Goal: Transaction & Acquisition: Purchase product/service

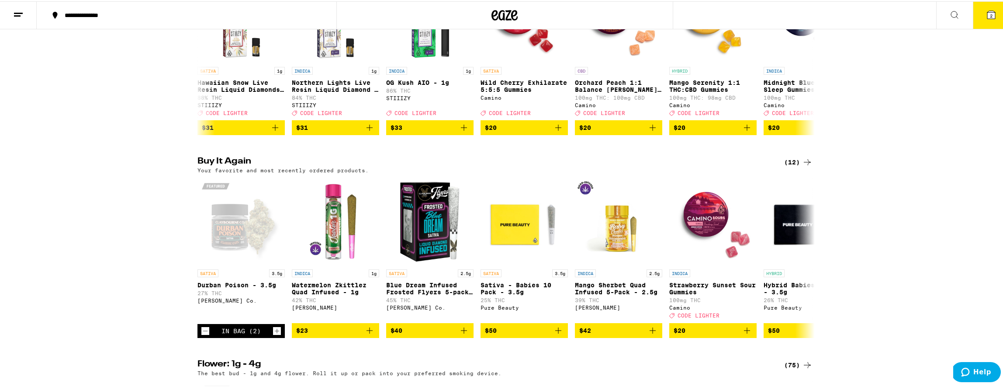
scroll to position [170, 0]
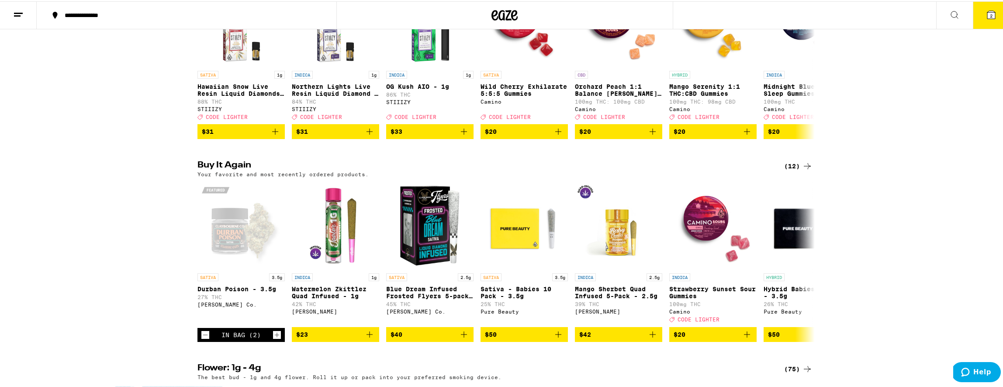
click at [989, 18] on icon at bounding box center [991, 13] width 10 height 10
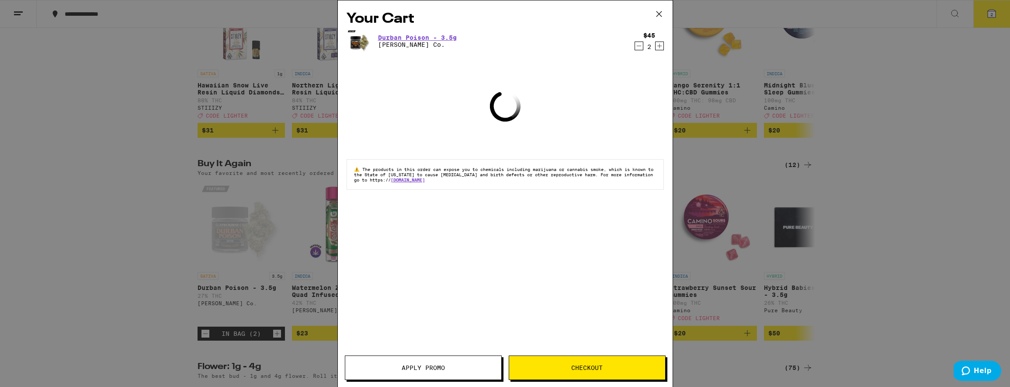
click at [663, 7] on icon at bounding box center [658, 13] width 13 height 13
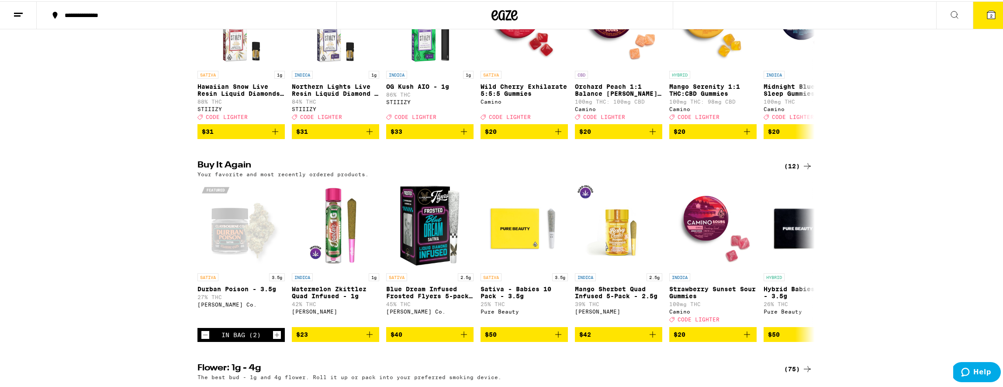
click at [999, 14] on button "2" at bounding box center [991, 13] width 37 height 27
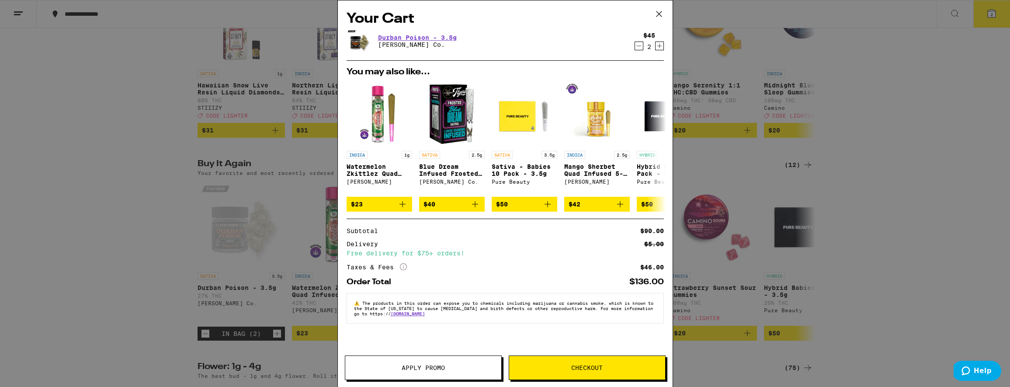
click at [639, 45] on icon "Decrement" at bounding box center [639, 46] width 8 height 10
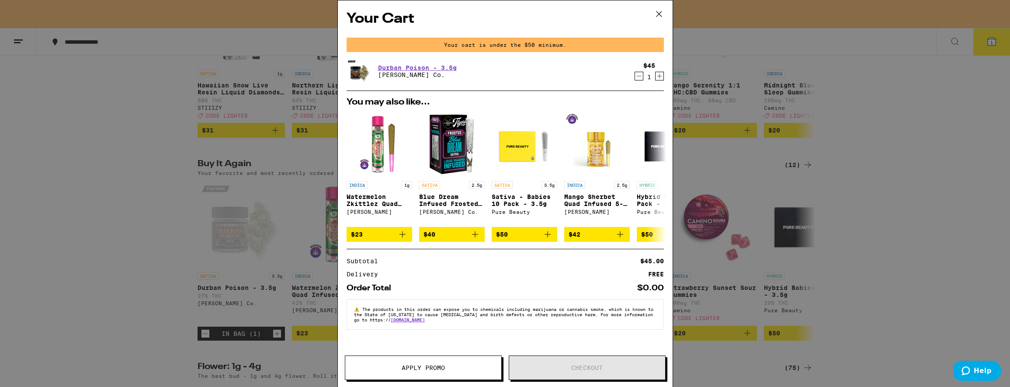
click at [637, 83] on div "Durban Poison - 3.5g Claybourne Co. $45 1" at bounding box center [505, 71] width 317 height 24
click at [637, 76] on icon "Decrement" at bounding box center [639, 76] width 8 height 10
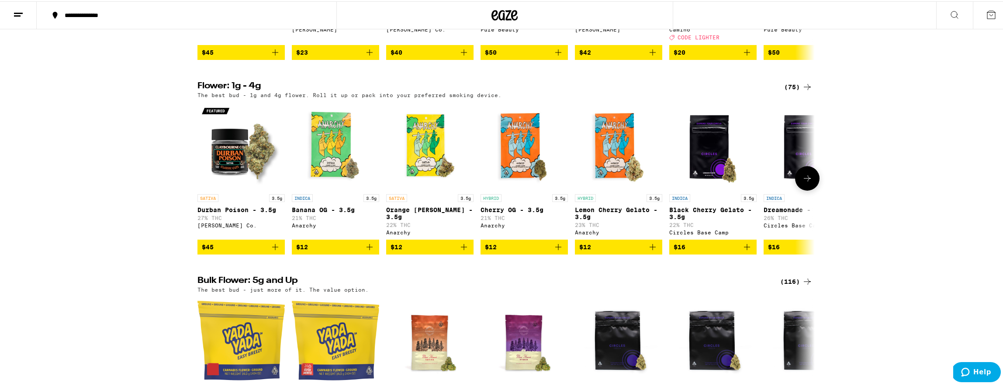
click at [226, 165] on img "Open page for Durban Poison - 3.5g from Claybourne Co." at bounding box center [241, 144] width 87 height 87
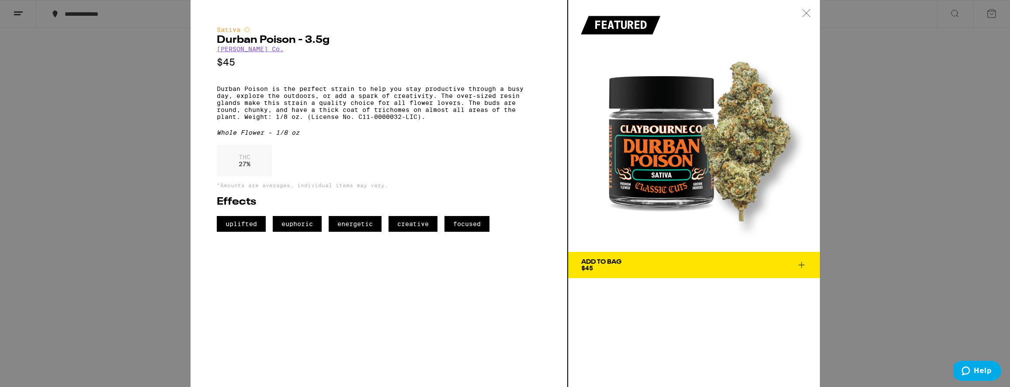
click at [802, 272] on button "Add To Bag $45" at bounding box center [694, 265] width 252 height 26
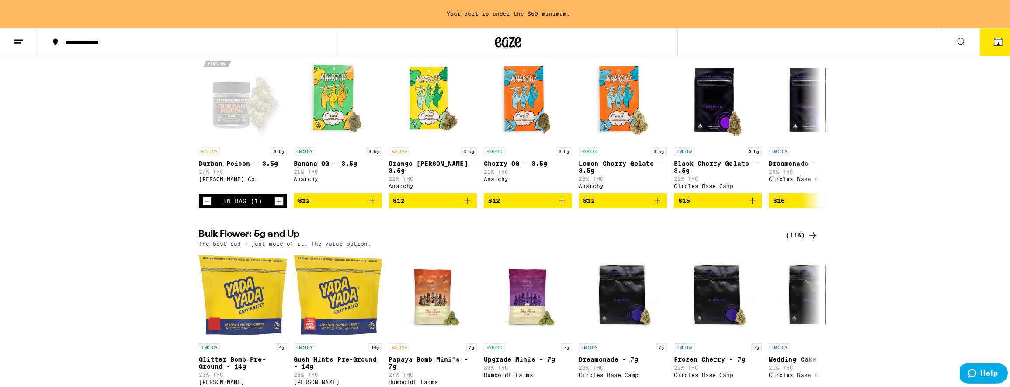
scroll to position [641, 0]
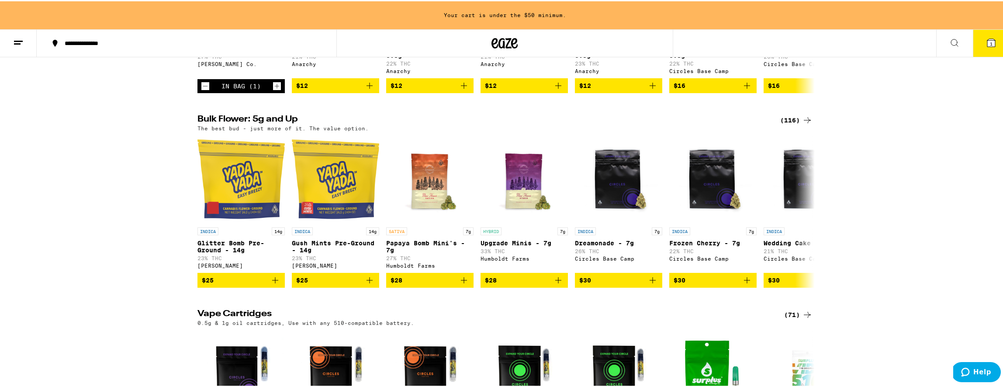
click at [990, 41] on icon at bounding box center [991, 41] width 10 height 10
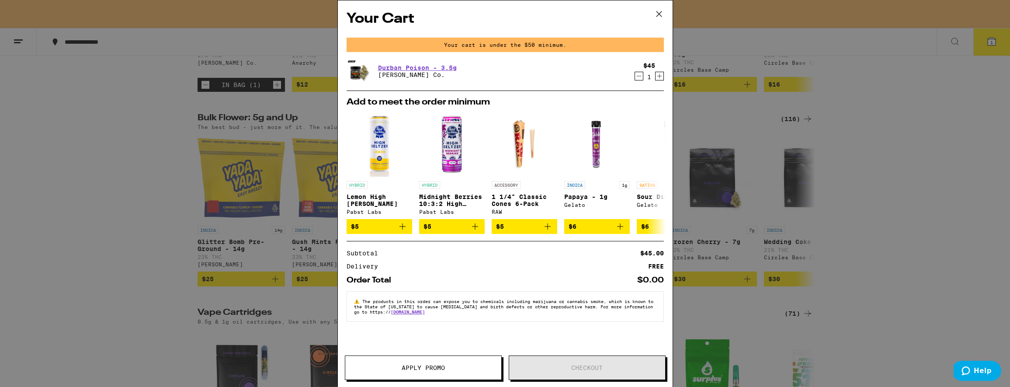
click at [659, 75] on icon "Increment" at bounding box center [659, 76] width 5 height 5
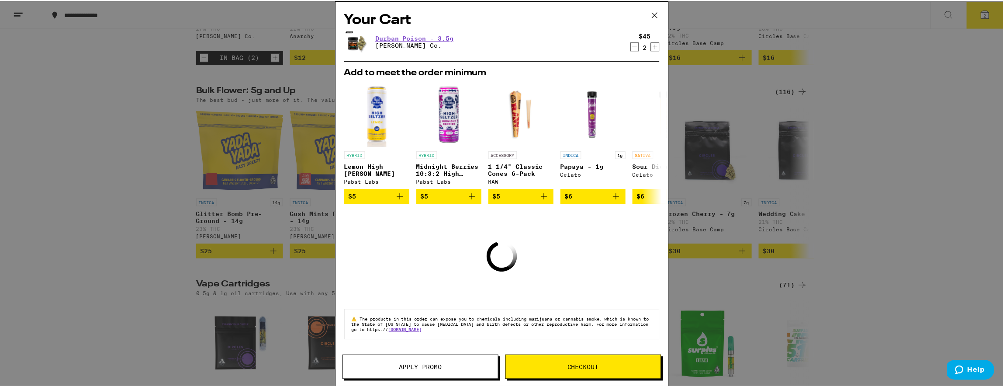
scroll to position [613, 0]
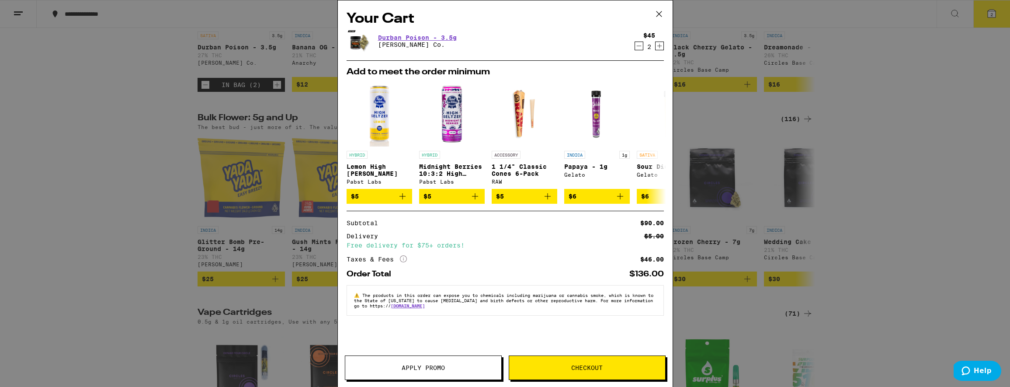
click at [658, 8] on icon at bounding box center [658, 13] width 13 height 13
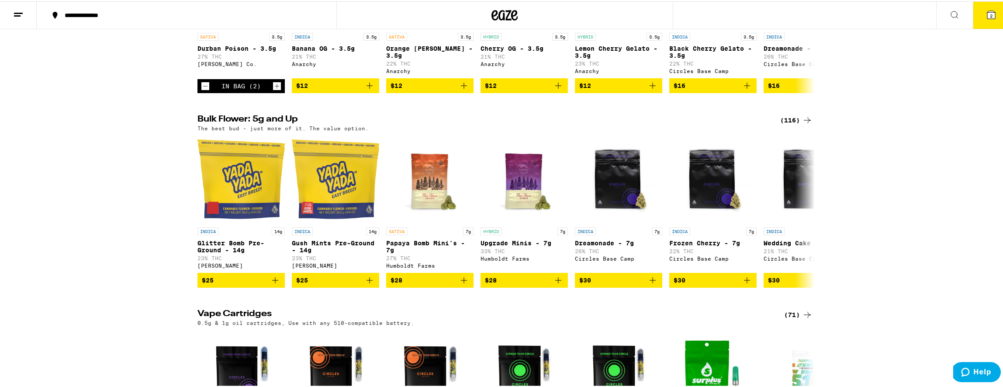
click at [990, 14] on icon at bounding box center [991, 13] width 10 height 10
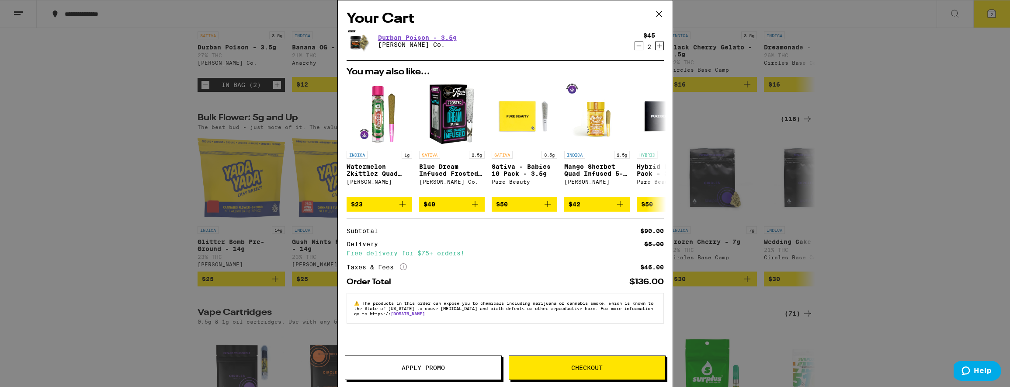
click at [658, 6] on button at bounding box center [658, 14] width 27 height 28
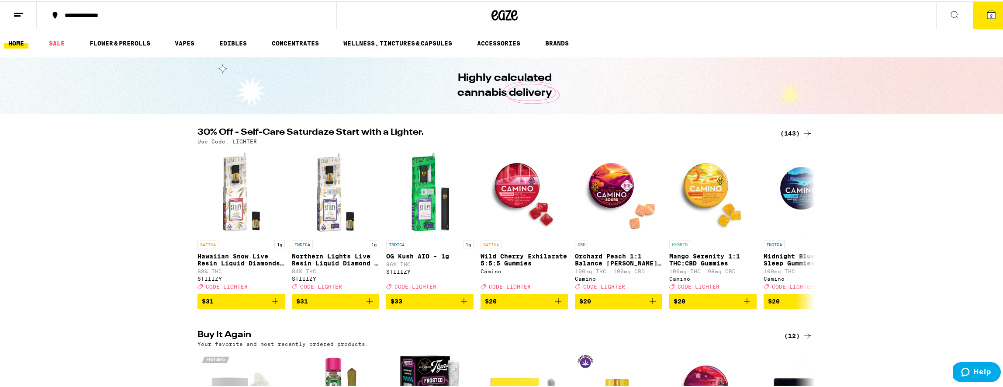
click at [959, 18] on button at bounding box center [955, 14] width 37 height 28
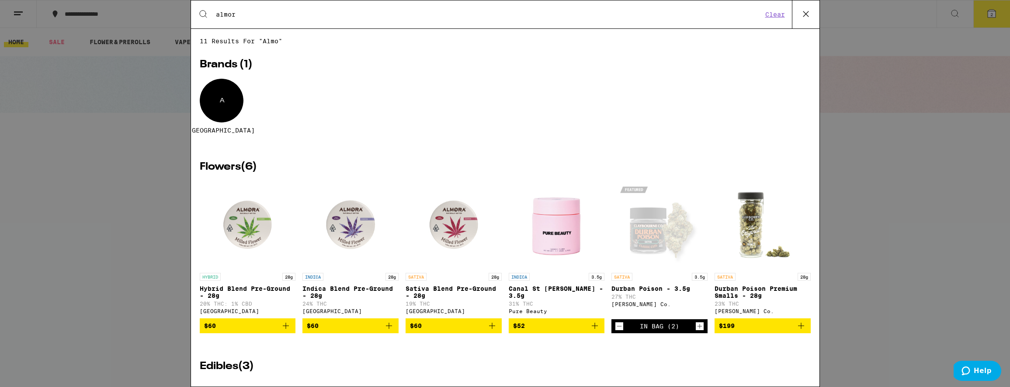
type input "almora"
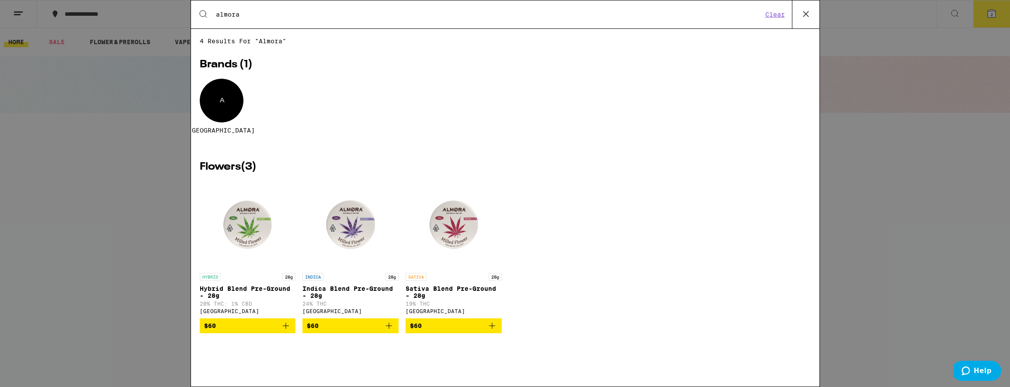
drag, startPoint x: 270, startPoint y: 17, endPoint x: 50, endPoint y: -2, distance: 221.1
click at [50, 0] on html "**********" at bounding box center [505, 0] width 1010 height 0
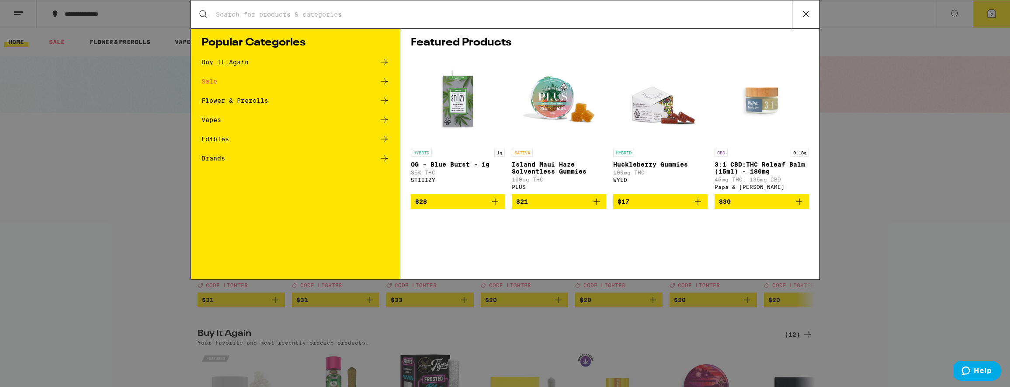
click at [154, 131] on div "Search for Products Popular Categories Buy It Again Sale Flower & Prerolls Vape…" at bounding box center [505, 193] width 1010 height 387
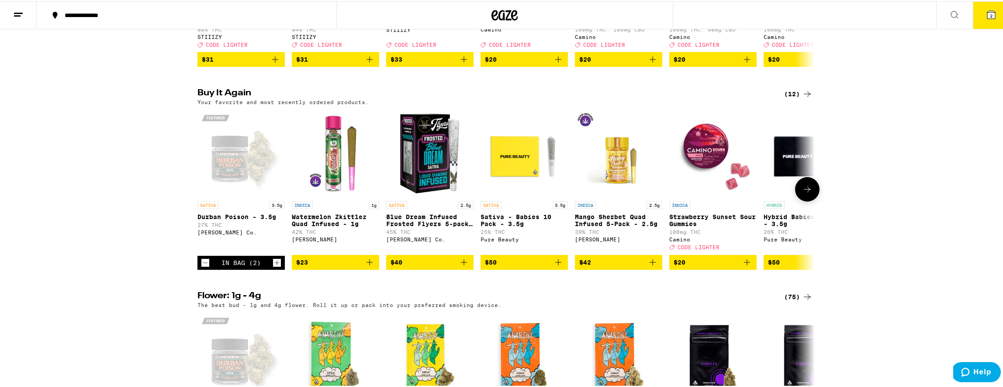
scroll to position [217, 0]
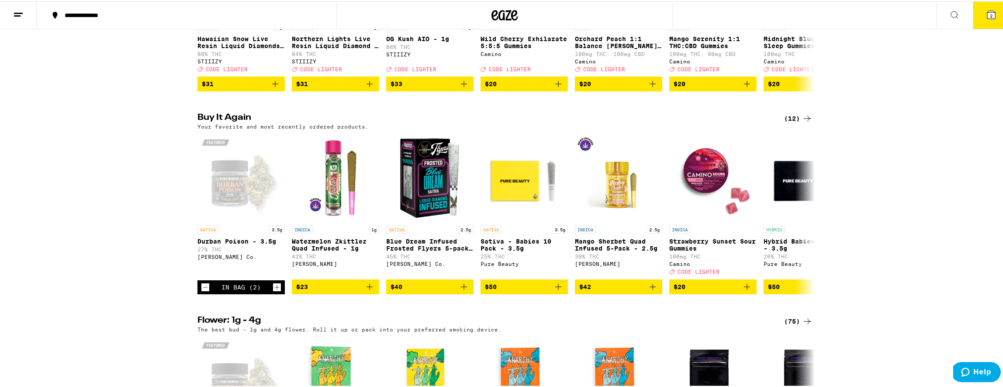
click at [787, 122] on div "(12)" at bounding box center [798, 117] width 28 height 10
click at [791, 121] on div "(12)" at bounding box center [798, 117] width 28 height 10
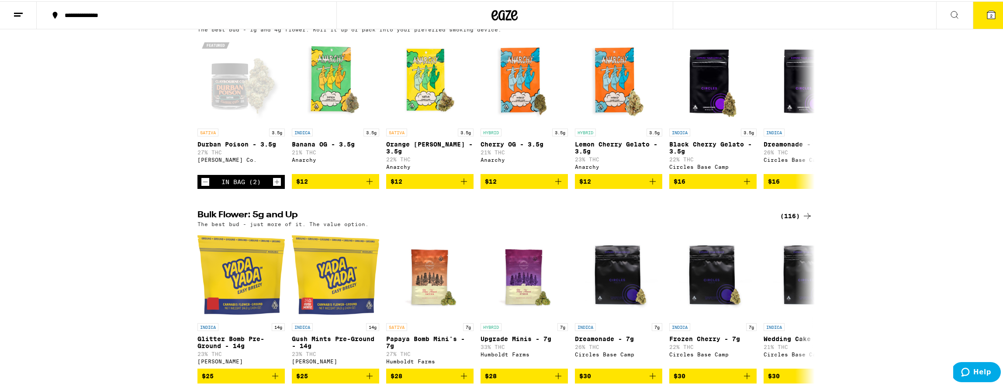
scroll to position [373, 0]
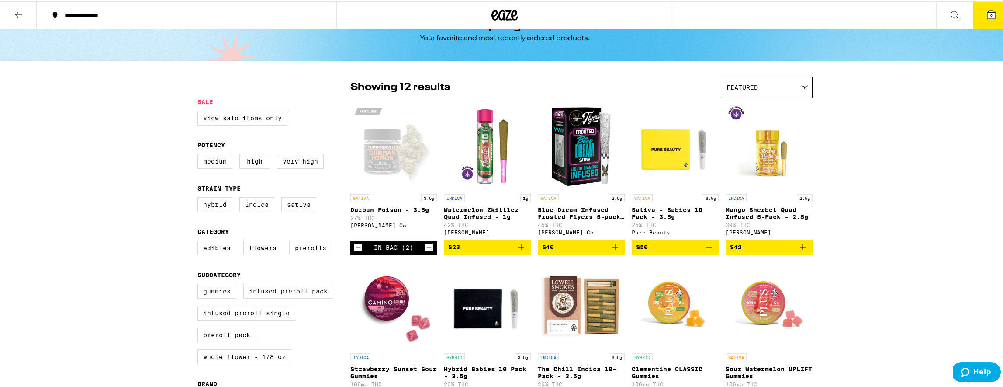
scroll to position [26, 0]
drag, startPoint x: 17, startPoint y: 12, endPoint x: 22, endPoint y: 11, distance: 5.8
click at [17, 12] on icon at bounding box center [18, 13] width 10 height 10
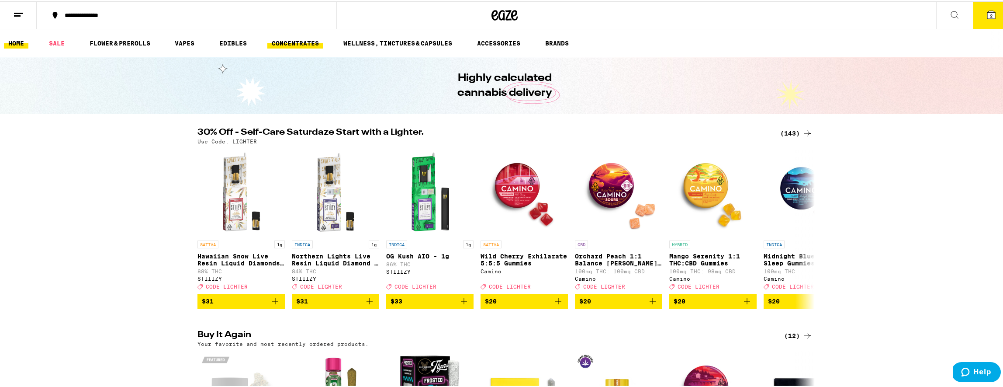
click at [290, 42] on link "CONCENTRATES" at bounding box center [295, 42] width 56 height 10
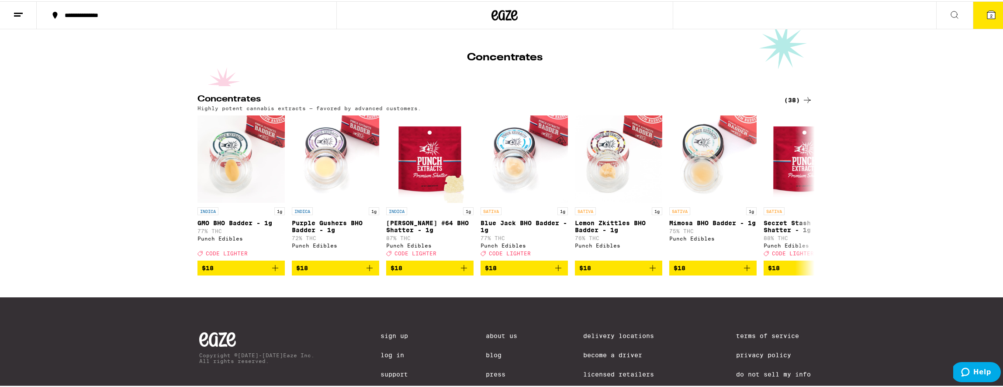
scroll to position [2, 0]
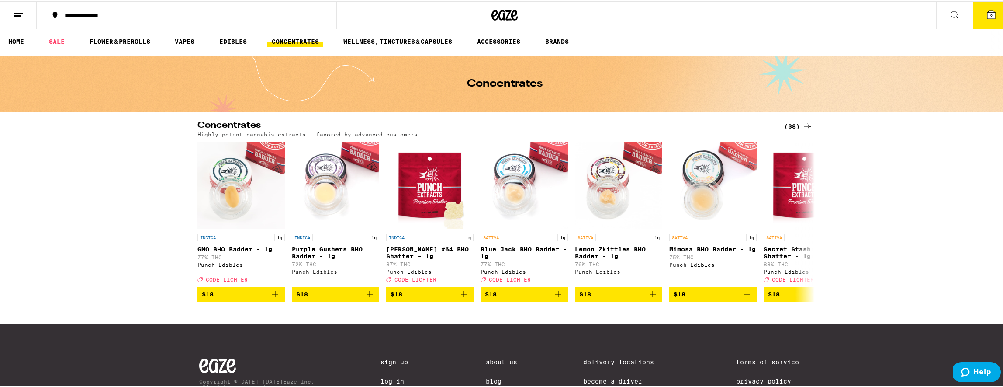
click at [802, 120] on icon at bounding box center [807, 125] width 10 height 10
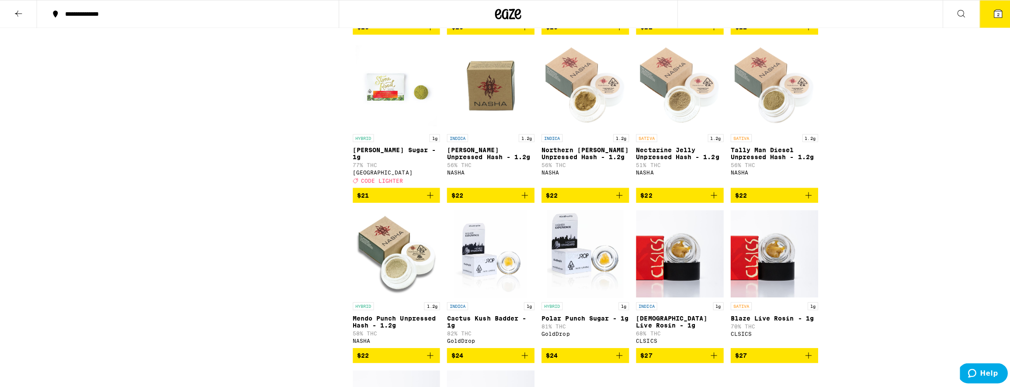
scroll to position [579, 0]
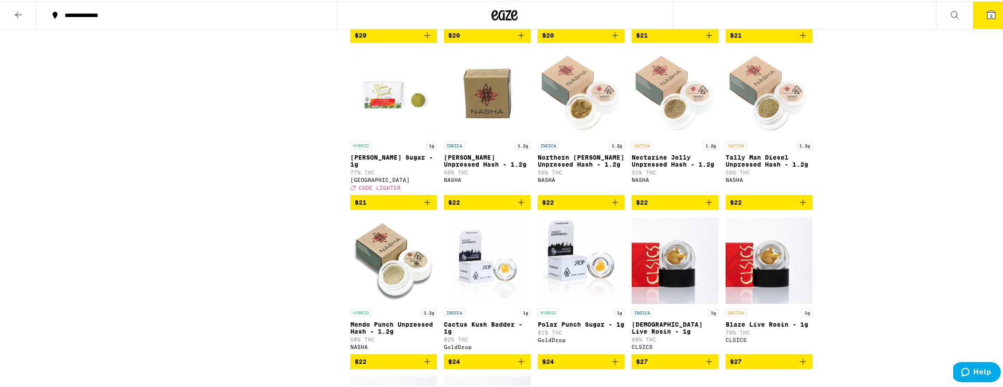
click at [798, 206] on icon "Add to bag" at bounding box center [803, 201] width 10 height 10
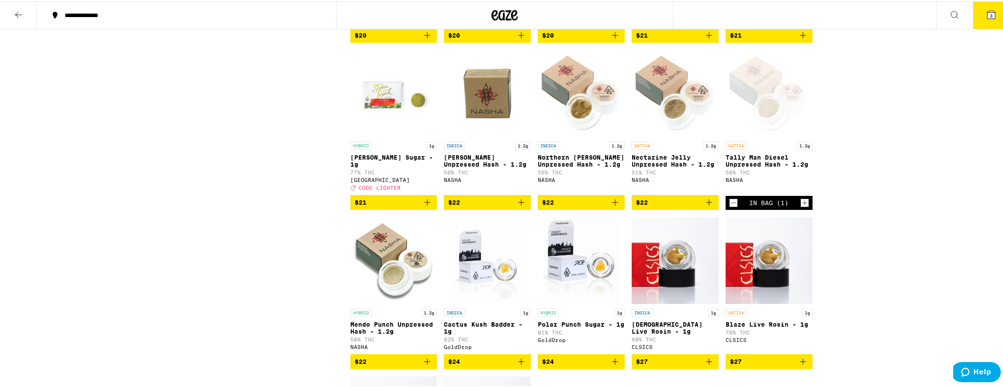
click at [988, 17] on icon at bounding box center [992, 14] width 8 height 8
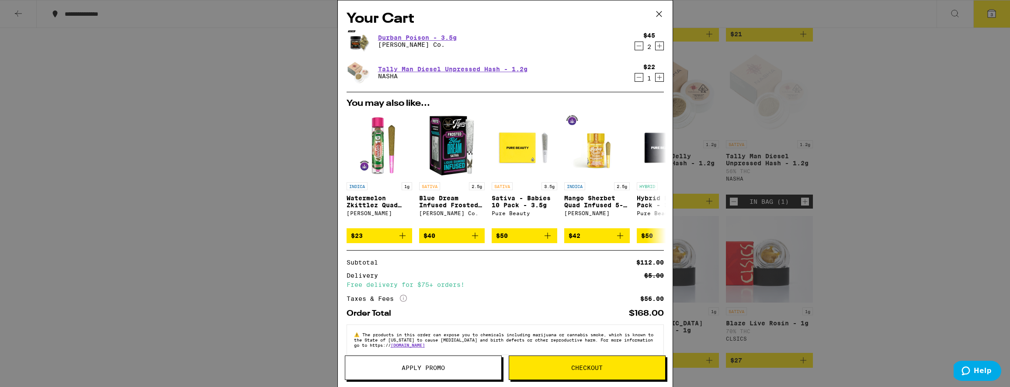
click at [635, 46] on icon "Decrement" at bounding box center [639, 46] width 8 height 10
click at [578, 369] on span "Checkout" at bounding box center [586, 367] width 31 height 6
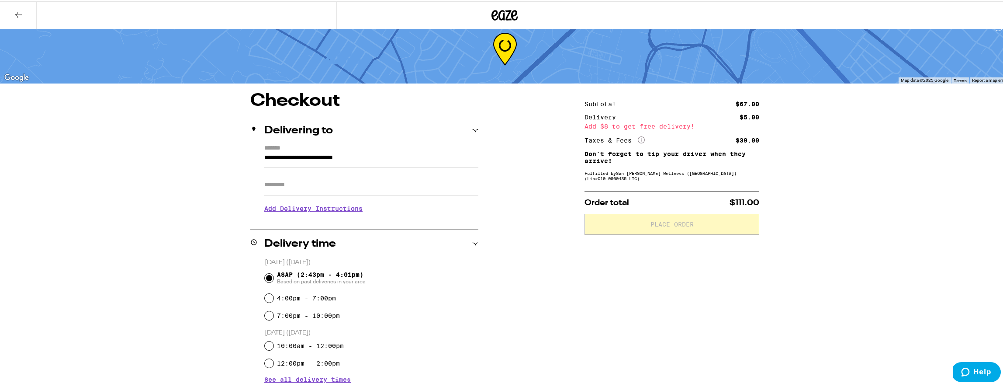
scroll to position [15, 0]
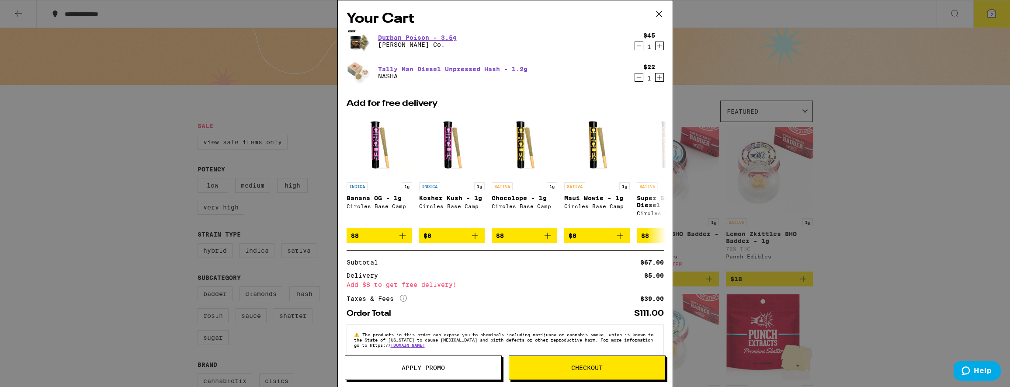
click at [656, 14] on icon at bounding box center [658, 13] width 13 height 13
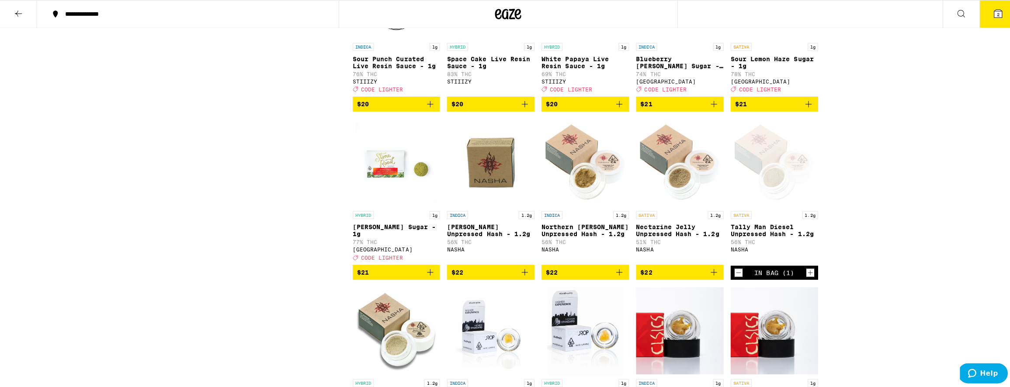
scroll to position [510, 0]
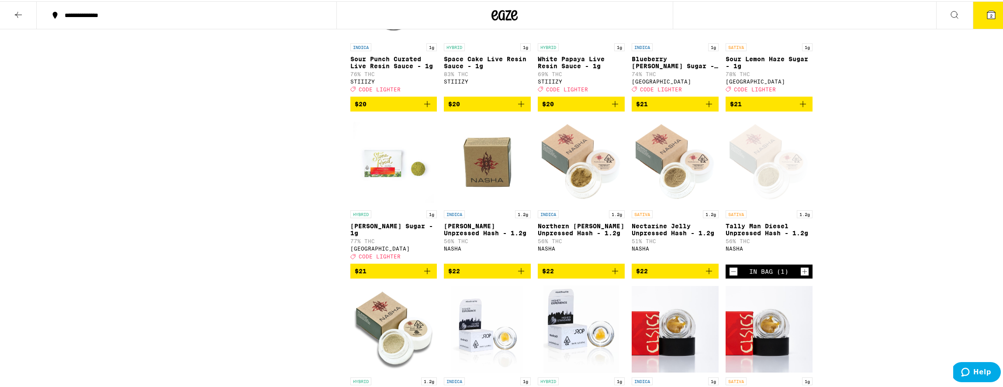
click at [990, 17] on span "2" at bounding box center [991, 14] width 3 height 5
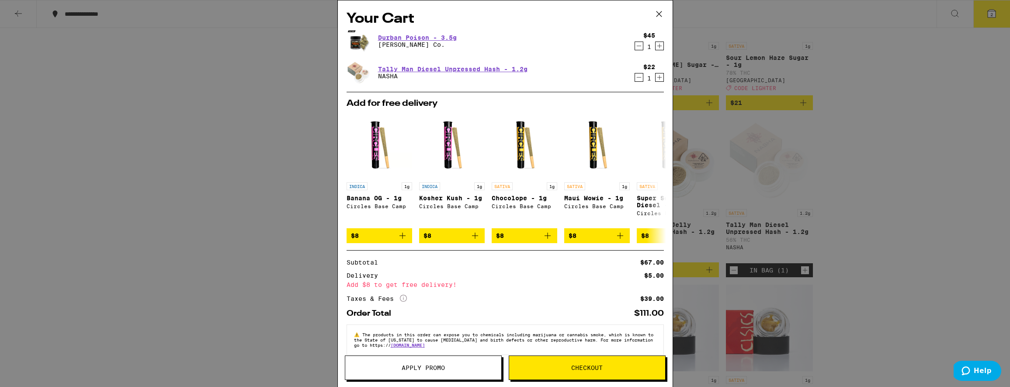
scroll to position [18, 0]
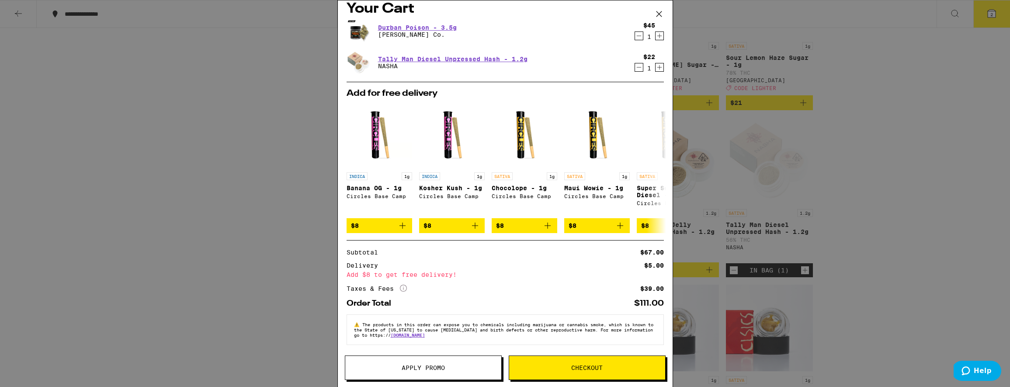
click at [597, 368] on span "Checkout" at bounding box center [586, 367] width 31 height 6
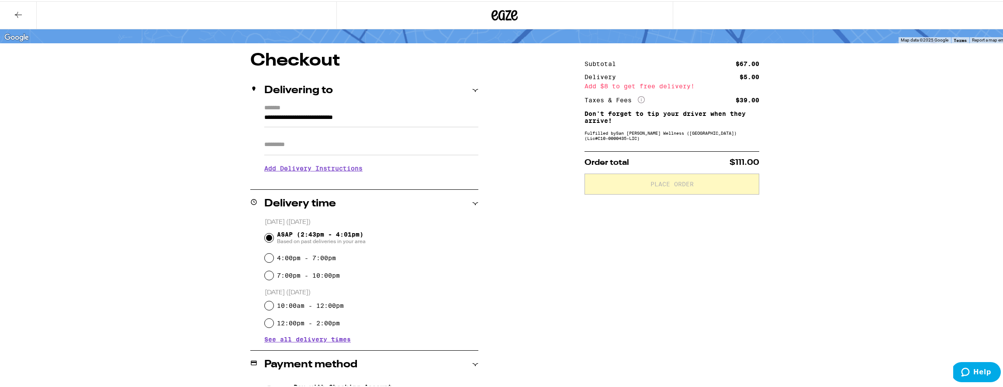
scroll to position [165, 0]
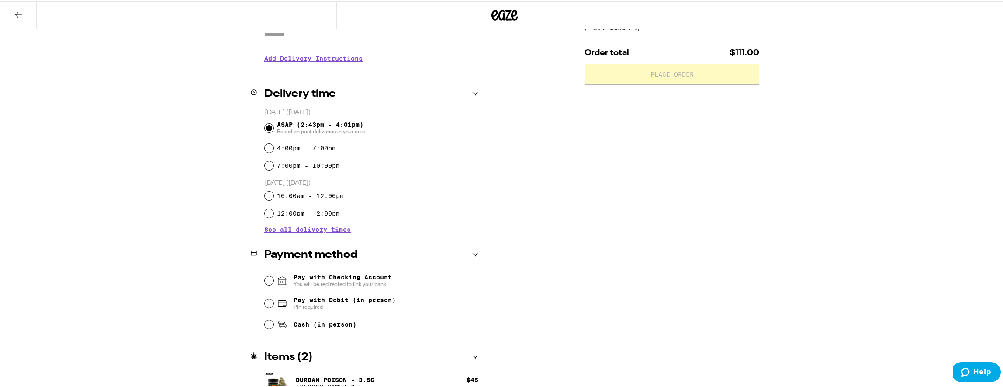
click at [386, 305] on span "Pin required" at bounding box center [345, 305] width 102 height 7
click at [274, 305] on input "Pay with Debit (in person) Pin required" at bounding box center [269, 302] width 9 height 9
radio input "true"
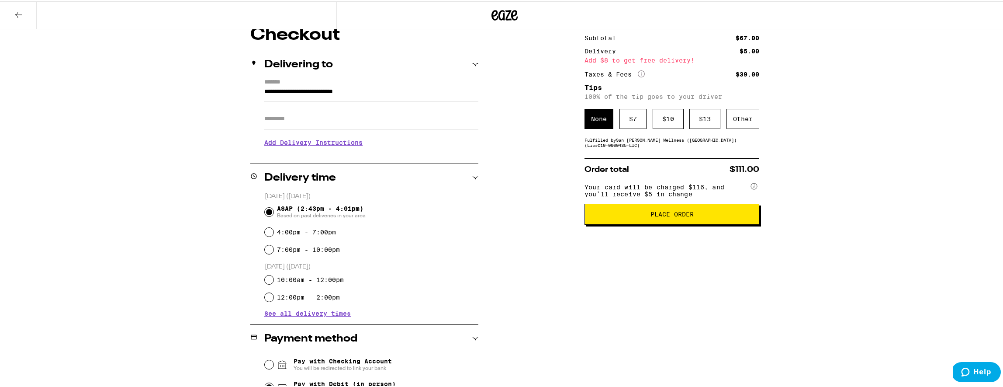
scroll to position [79, 0]
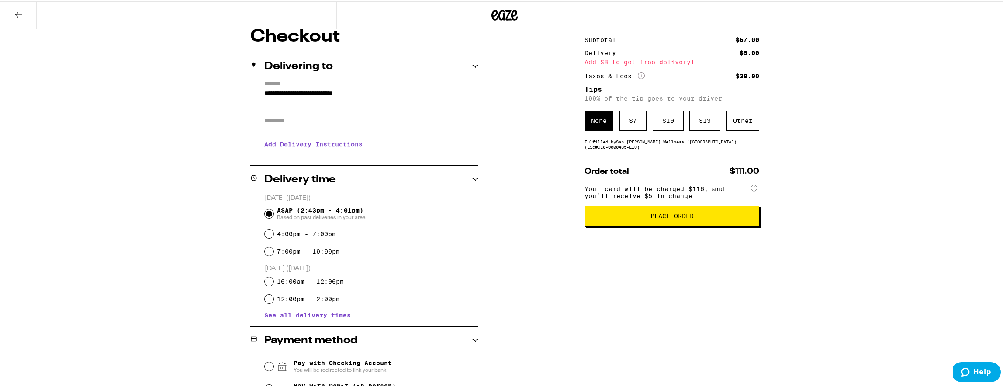
click at [671, 218] on span "Place Order" at bounding box center [672, 215] width 43 height 6
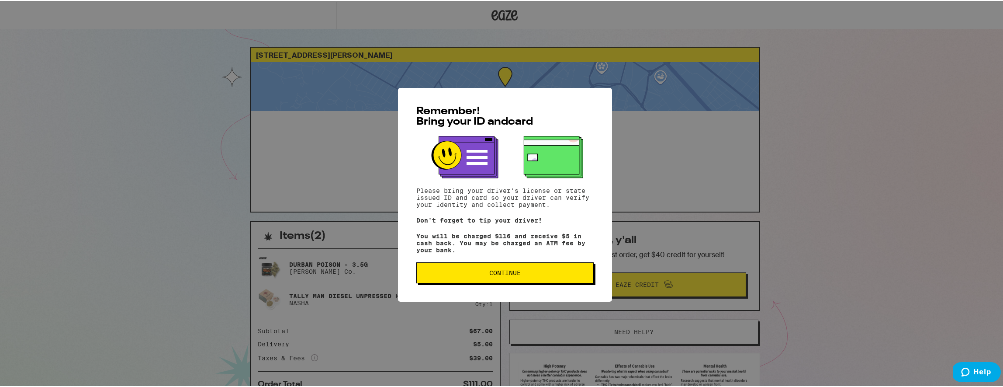
click at [536, 278] on button "Continue" at bounding box center [504, 271] width 177 height 21
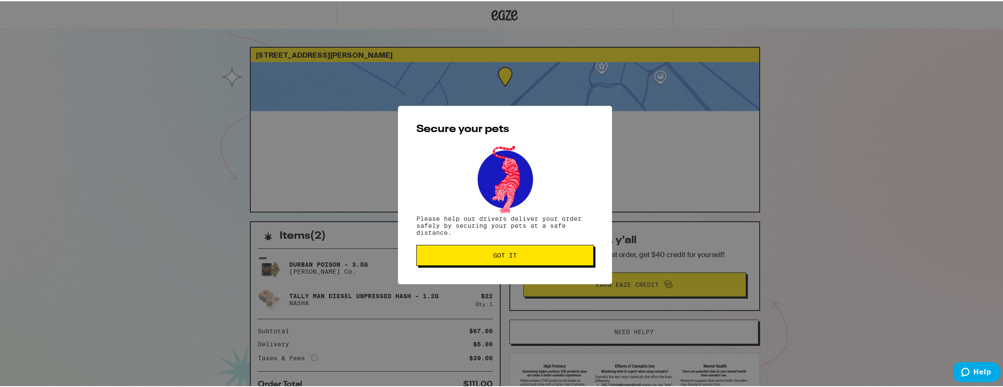
click at [507, 253] on span "Got it" at bounding box center [505, 254] width 24 height 6
